Goal: Information Seeking & Learning: Learn about a topic

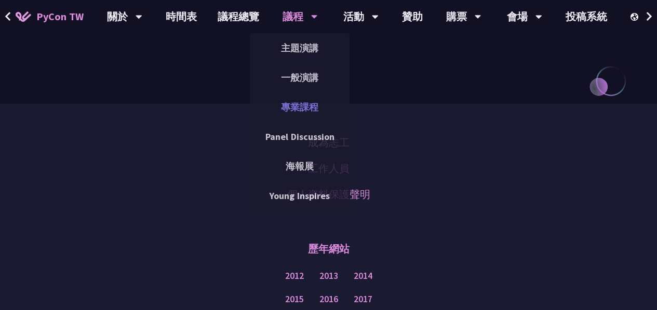
click at [314, 106] on link "專業課程" at bounding box center [300, 107] width 100 height 24
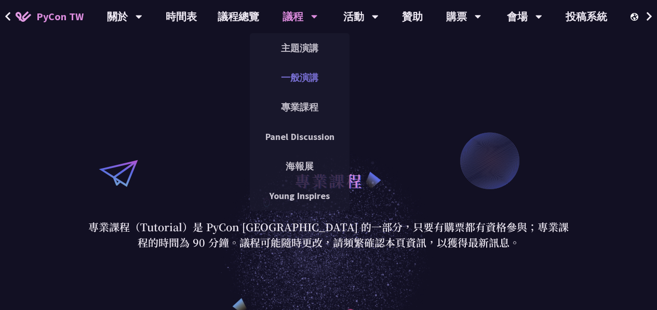
click at [302, 74] on link "一般演講" at bounding box center [300, 77] width 100 height 24
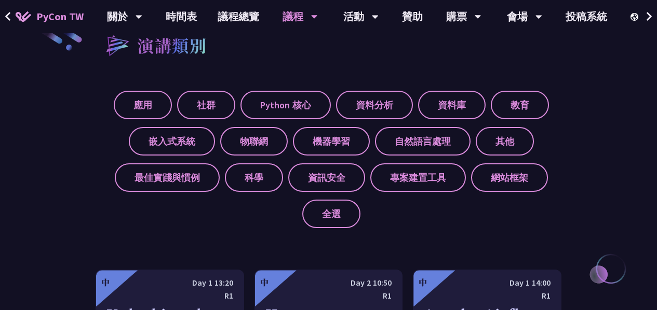
scroll to position [364, 0]
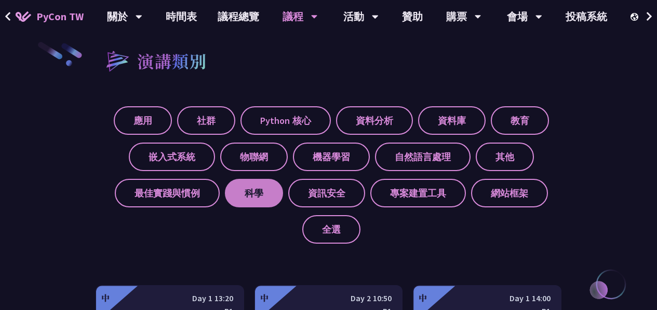
click at [249, 189] on label "科學" at bounding box center [254, 193] width 58 height 29
click at [0, 0] on input "科學" at bounding box center [0, 0] width 0 height 0
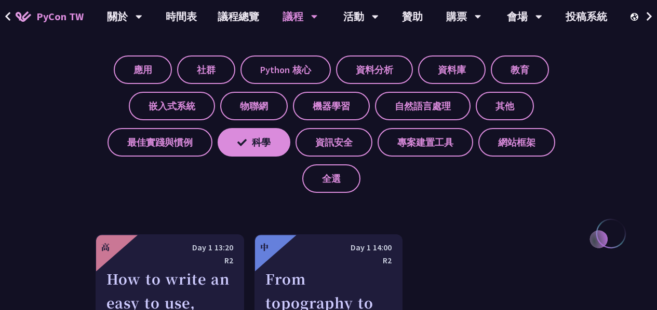
scroll to position [571, 0]
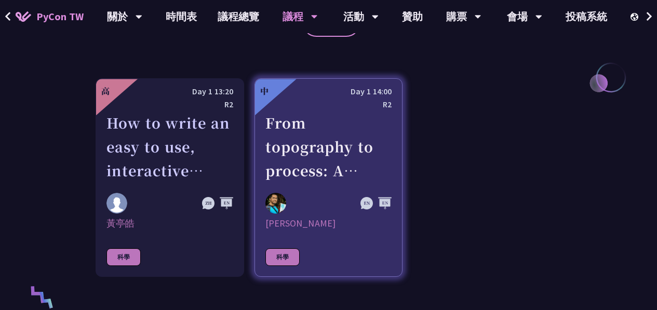
click at [347, 146] on div "From topography to process: A Python toolkit for landscape evolution analysis" at bounding box center [328, 147] width 127 height 72
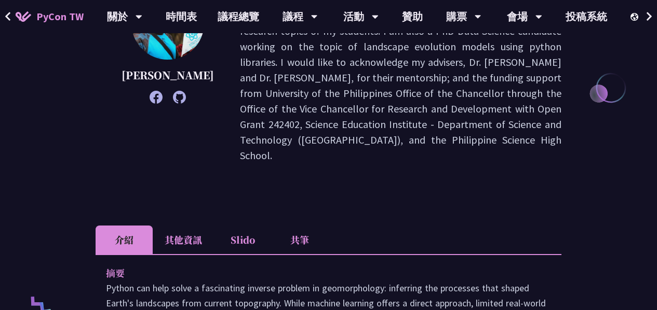
scroll to position [363, 0]
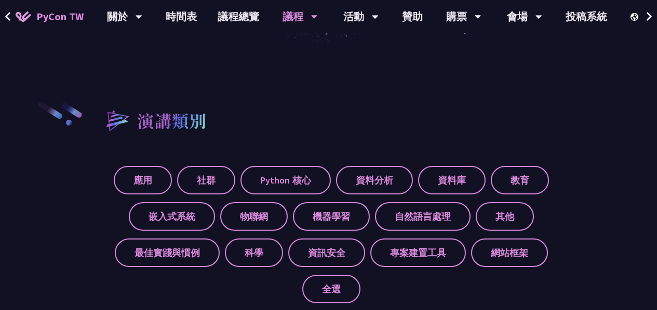
scroll to position [312, 0]
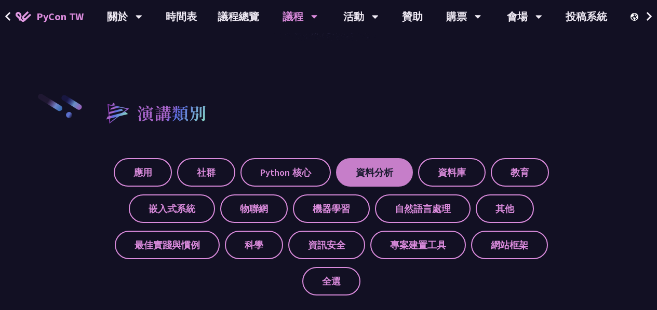
click at [396, 172] on label "資料分析" at bounding box center [374, 172] width 77 height 29
click at [0, 0] on input "資料分析" at bounding box center [0, 0] width 0 height 0
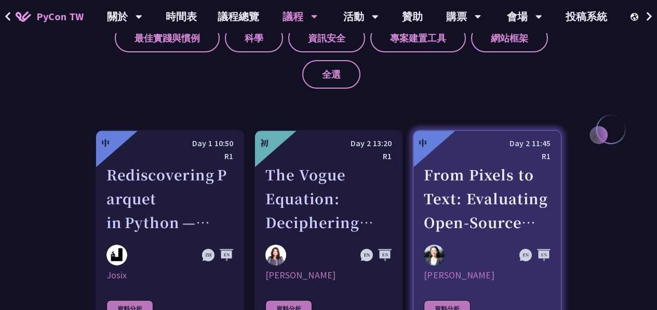
scroll to position [571, 0]
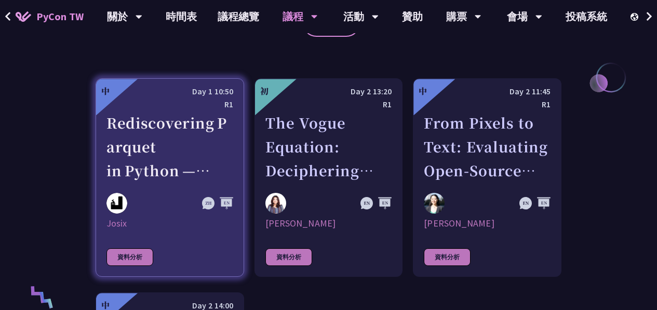
click at [209, 147] on div "Rediscovering Parquet in Python — From CSV Pain to Columnar Gain" at bounding box center [169, 147] width 127 height 72
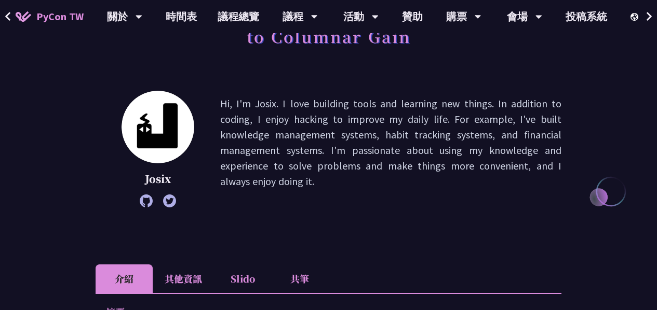
scroll to position [311, 0]
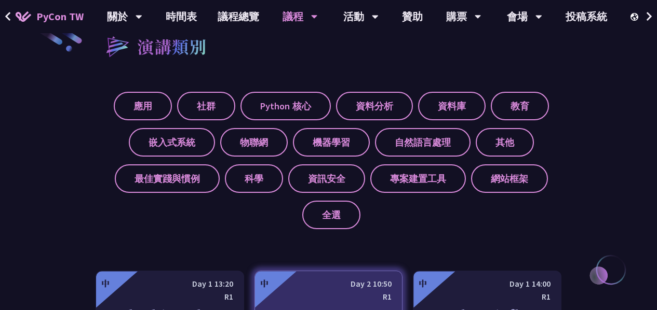
scroll to position [364, 0]
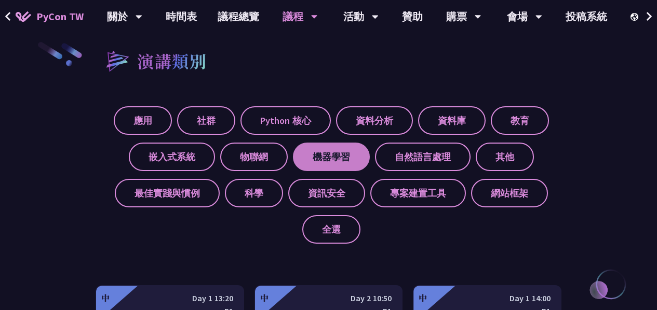
click at [324, 158] on label "機器學習" at bounding box center [331, 157] width 77 height 29
click at [0, 0] on input "機器學習" at bounding box center [0, 0] width 0 height 0
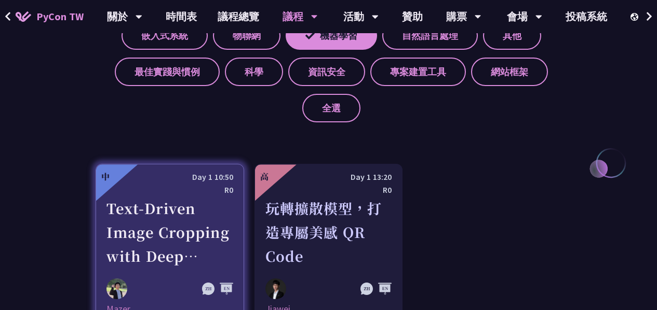
scroll to position [415, 0]
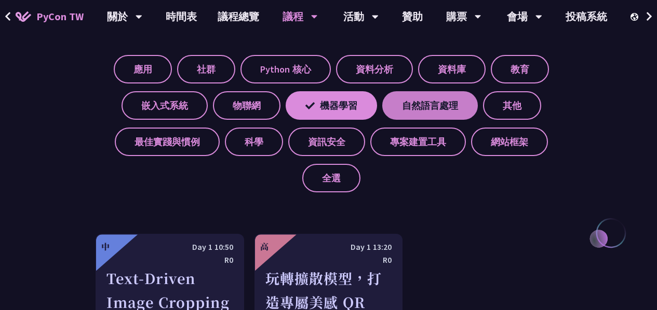
click at [416, 110] on label "自然語言處理" at bounding box center [430, 105] width 96 height 29
click at [0, 0] on input "自然語言處理" at bounding box center [0, 0] width 0 height 0
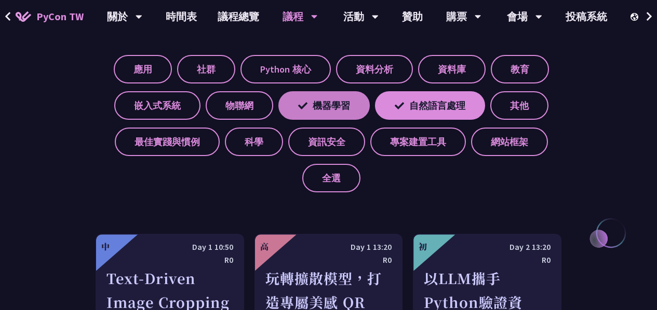
click at [324, 108] on label "機器學習" at bounding box center [323, 105] width 91 height 29
click at [0, 0] on input "機器學習" at bounding box center [0, 0] width 0 height 0
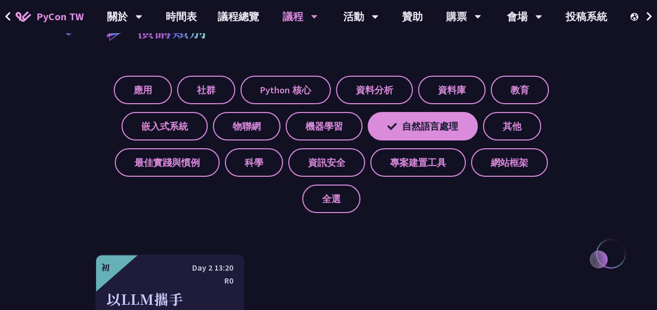
scroll to position [311, 0]
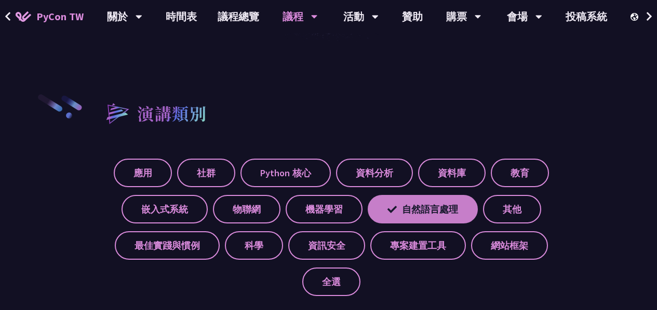
click at [396, 205] on label "自然語言處理" at bounding box center [423, 209] width 110 height 29
click at [0, 0] on input "自然語言處理" at bounding box center [0, 0] width 0 height 0
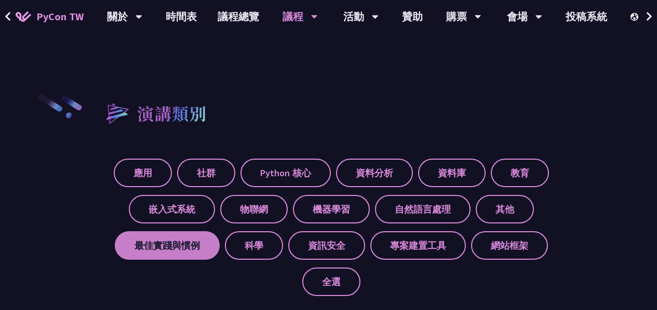
click at [202, 251] on label "最佳實踐與慣例" at bounding box center [167, 246] width 105 height 29
click at [0, 0] on input "最佳實踐與慣例" at bounding box center [0, 0] width 0 height 0
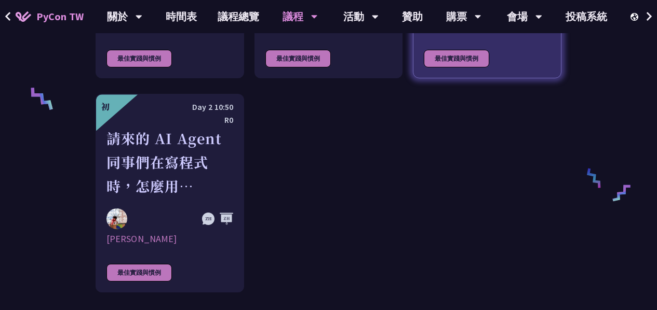
scroll to position [779, 0]
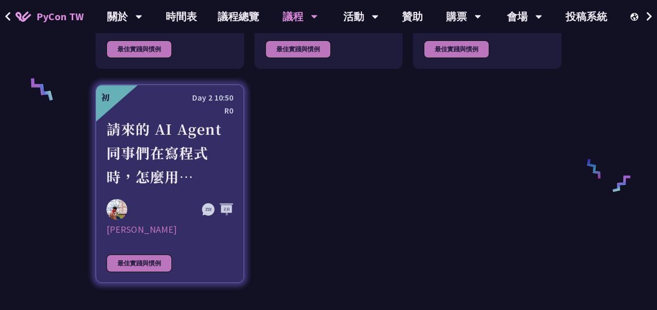
click at [200, 158] on div "請來的 AI Agent 同事們在寫程式時，怎麼用 [MEDICAL_DATA] 去除各種幻想與盲點" at bounding box center [169, 153] width 127 height 72
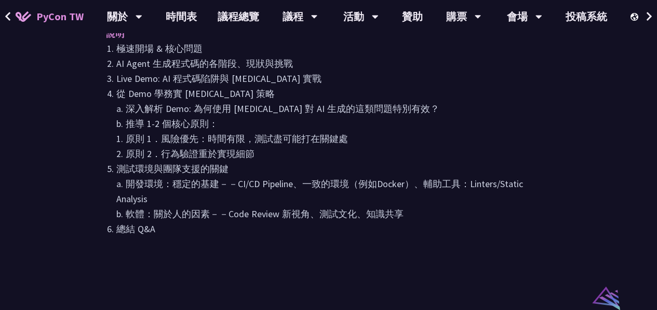
scroll to position [623, 0]
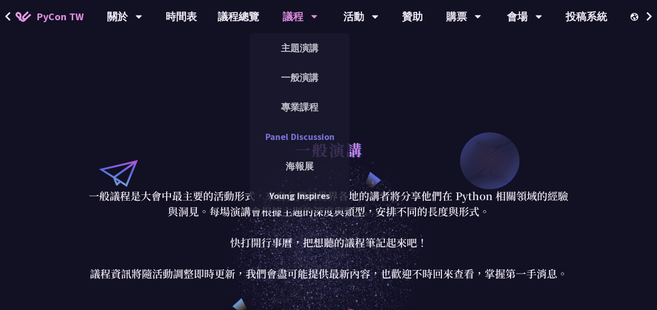
click at [303, 138] on link "Panel Discussion" at bounding box center [300, 137] width 100 height 24
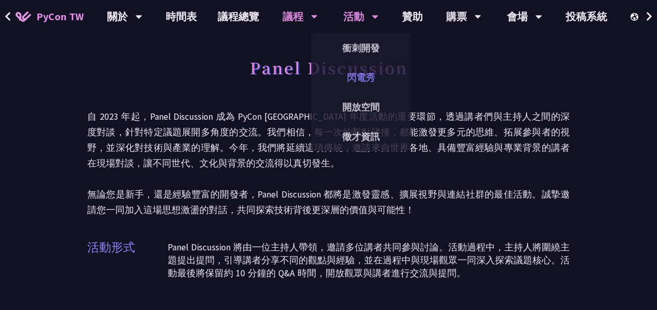
click at [371, 77] on link "閃電秀" at bounding box center [361, 77] width 100 height 24
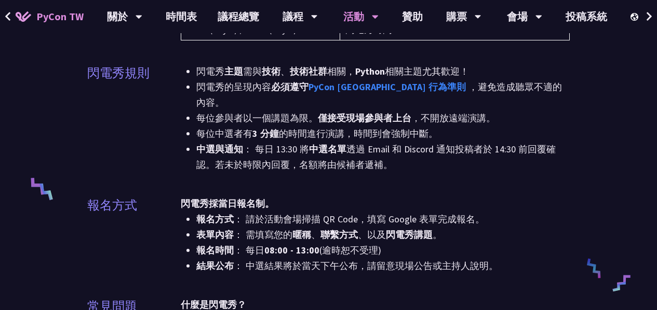
scroll to position [311, 0]
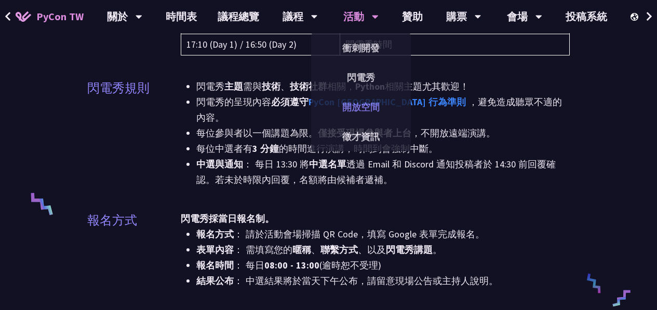
click at [372, 103] on link "開放空間" at bounding box center [361, 107] width 100 height 24
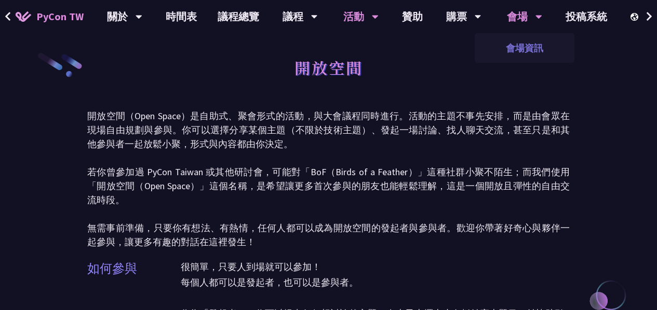
click at [521, 45] on link "會場資訊" at bounding box center [524, 48] width 100 height 24
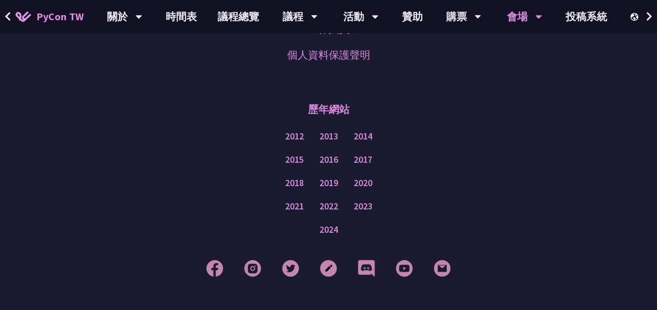
scroll to position [1566, 0]
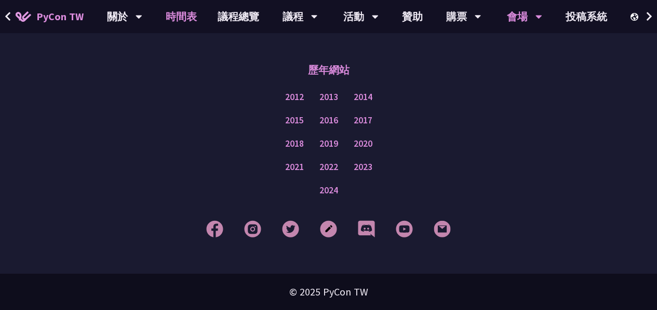
click at [187, 17] on link "時間表" at bounding box center [181, 16] width 52 height 33
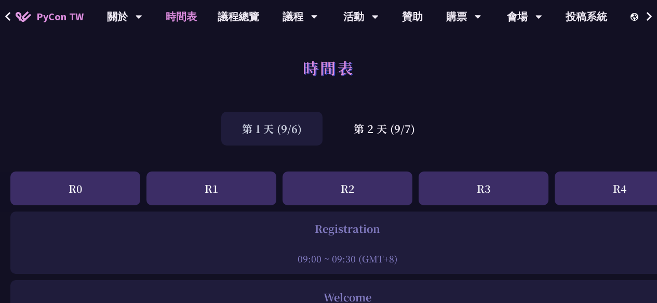
scroll to position [51, 0]
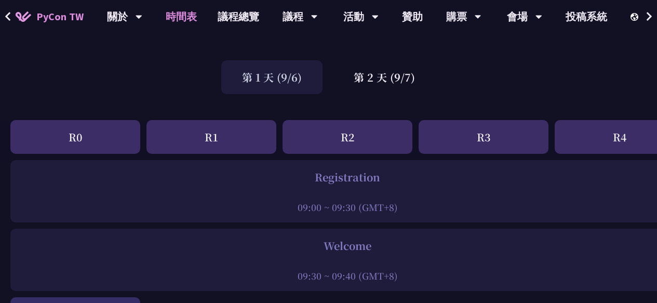
click at [90, 136] on div "R0" at bounding box center [75, 137] width 130 height 34
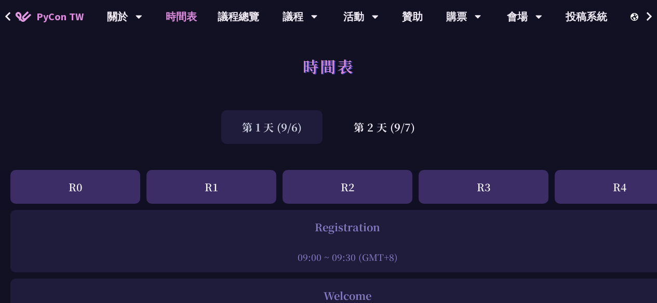
scroll to position [0, 0]
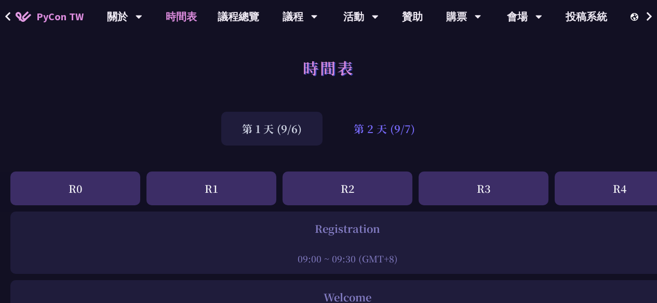
click at [383, 135] on div "第 2 天 (9/7)" at bounding box center [384, 129] width 103 height 34
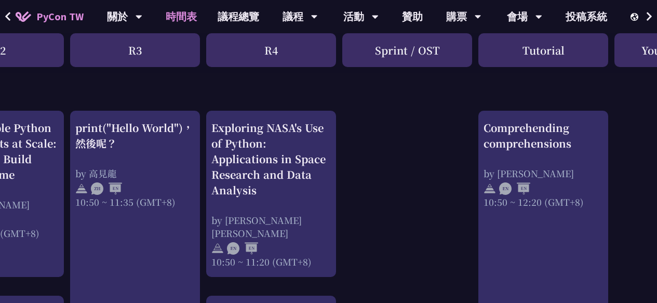
scroll to position [363, 349]
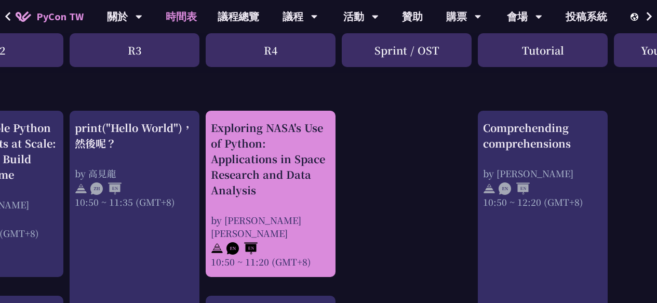
click at [281, 142] on div "Exploring NASA's Use of Python: Applications in Space Research and Data Analysis" at bounding box center [270, 159] width 119 height 78
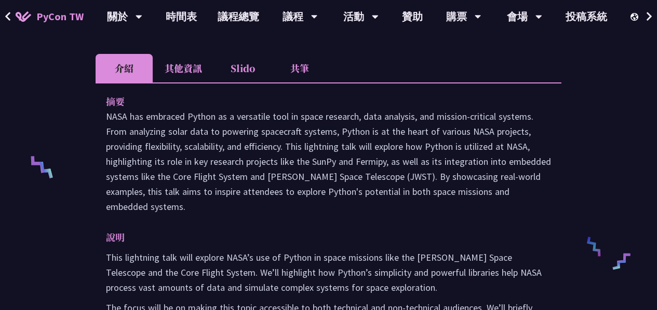
scroll to position [363, 0]
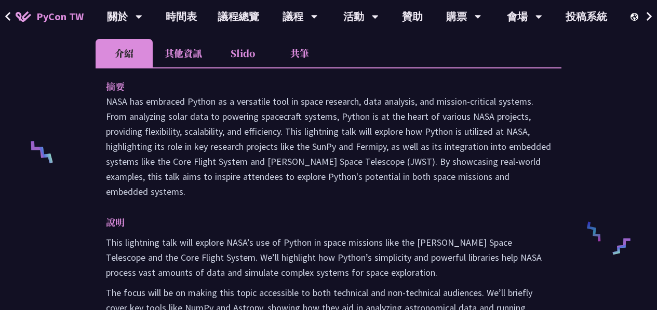
drag, startPoint x: 311, startPoint y: 147, endPoint x: 386, endPoint y: 149, distance: 74.8
click at [386, 148] on p "NASA has embraced Python as a versatile tool in space research, data analysis, …" at bounding box center [328, 146] width 445 height 105
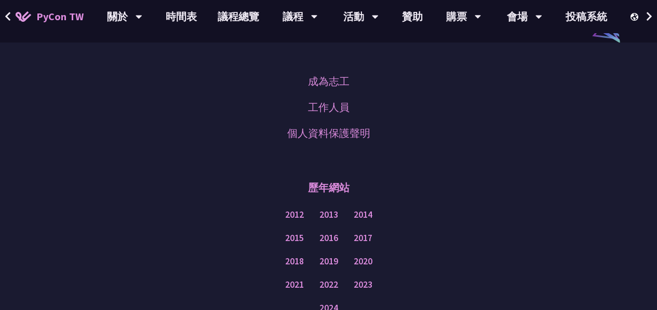
scroll to position [571, 0]
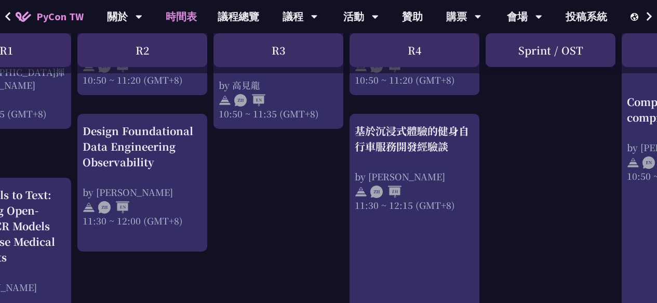
scroll to position [588, 205]
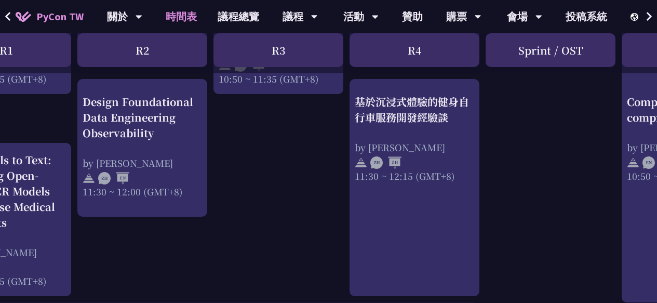
drag, startPoint x: 465, startPoint y: 302, endPoint x: 569, endPoint y: 304, distance: 103.8
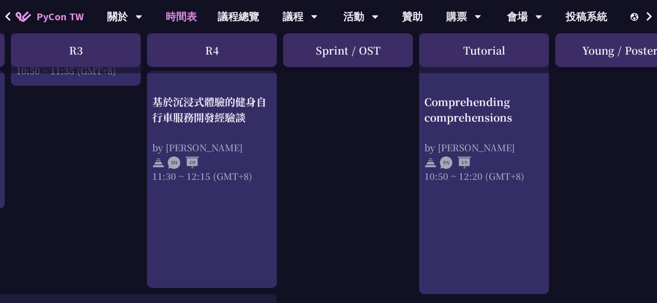
scroll to position [588, 408]
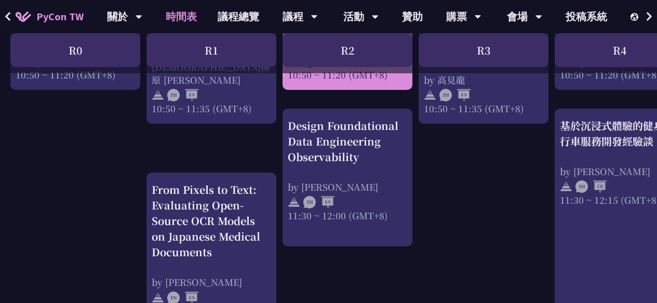
scroll to position [536, 0]
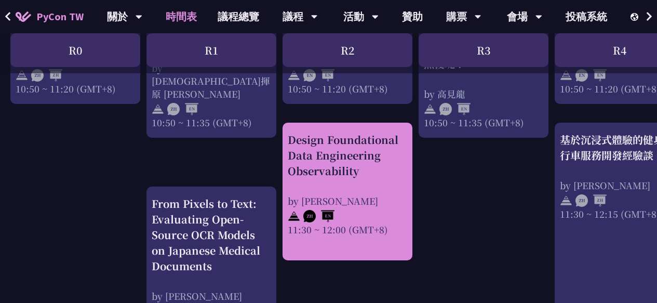
click at [345, 151] on div "Design Foundational Data Engineering Observability" at bounding box center [347, 155] width 119 height 47
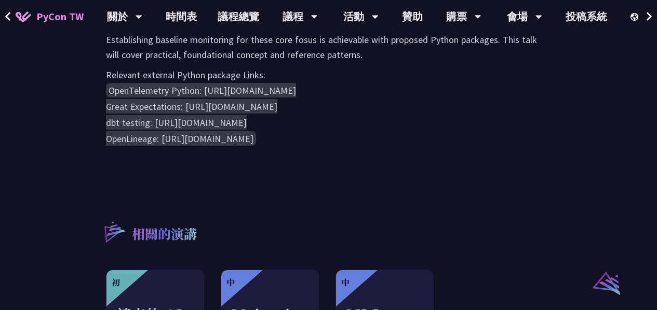
scroll to position [729, 0]
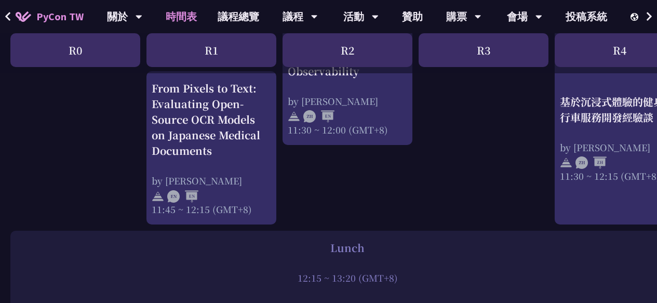
scroll to position [637, 0]
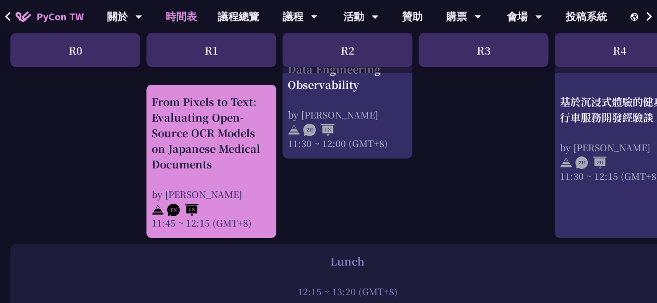
click at [201, 112] on div "From Pixels to Text: Evaluating Open-Source OCR Models on Japanese Medical Docu…" at bounding box center [211, 133] width 119 height 78
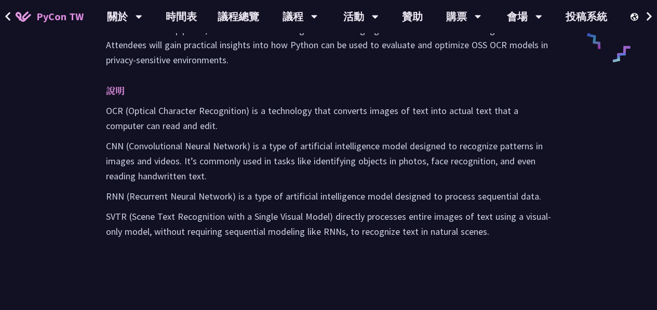
scroll to position [571, 0]
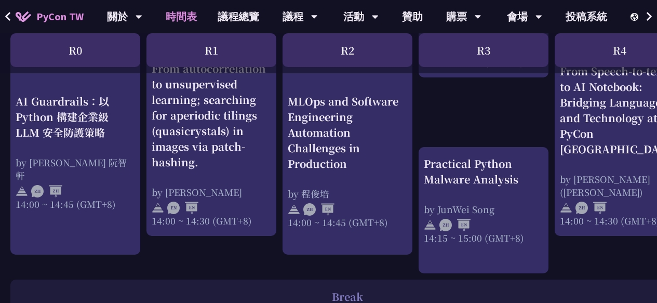
scroll to position [1104, 0]
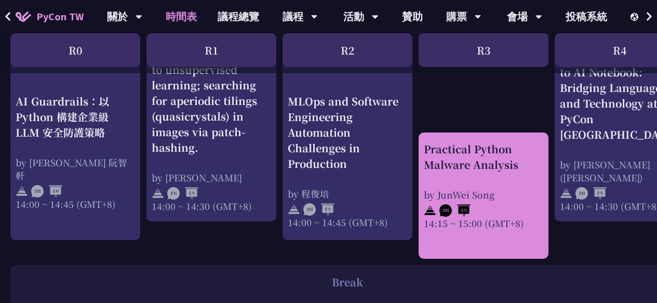
click at [488, 163] on div "Practical Python Malware Analysis" at bounding box center [483, 156] width 119 height 31
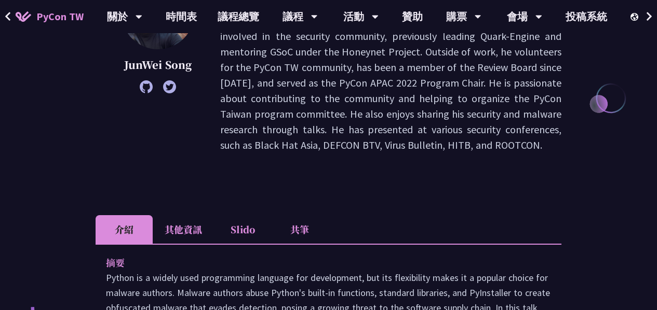
scroll to position [311, 0]
